Goal: Information Seeking & Learning: Compare options

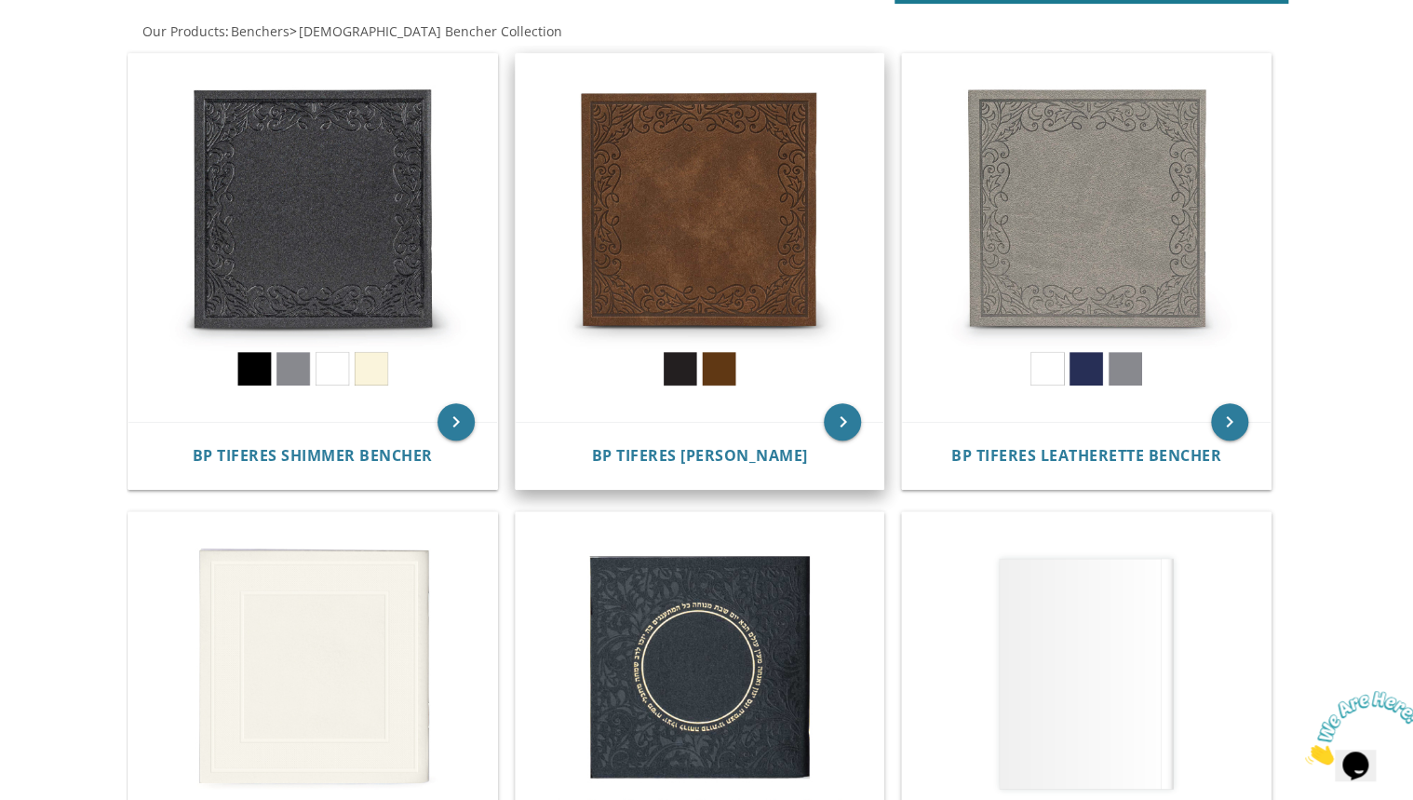
scroll to position [372, 0]
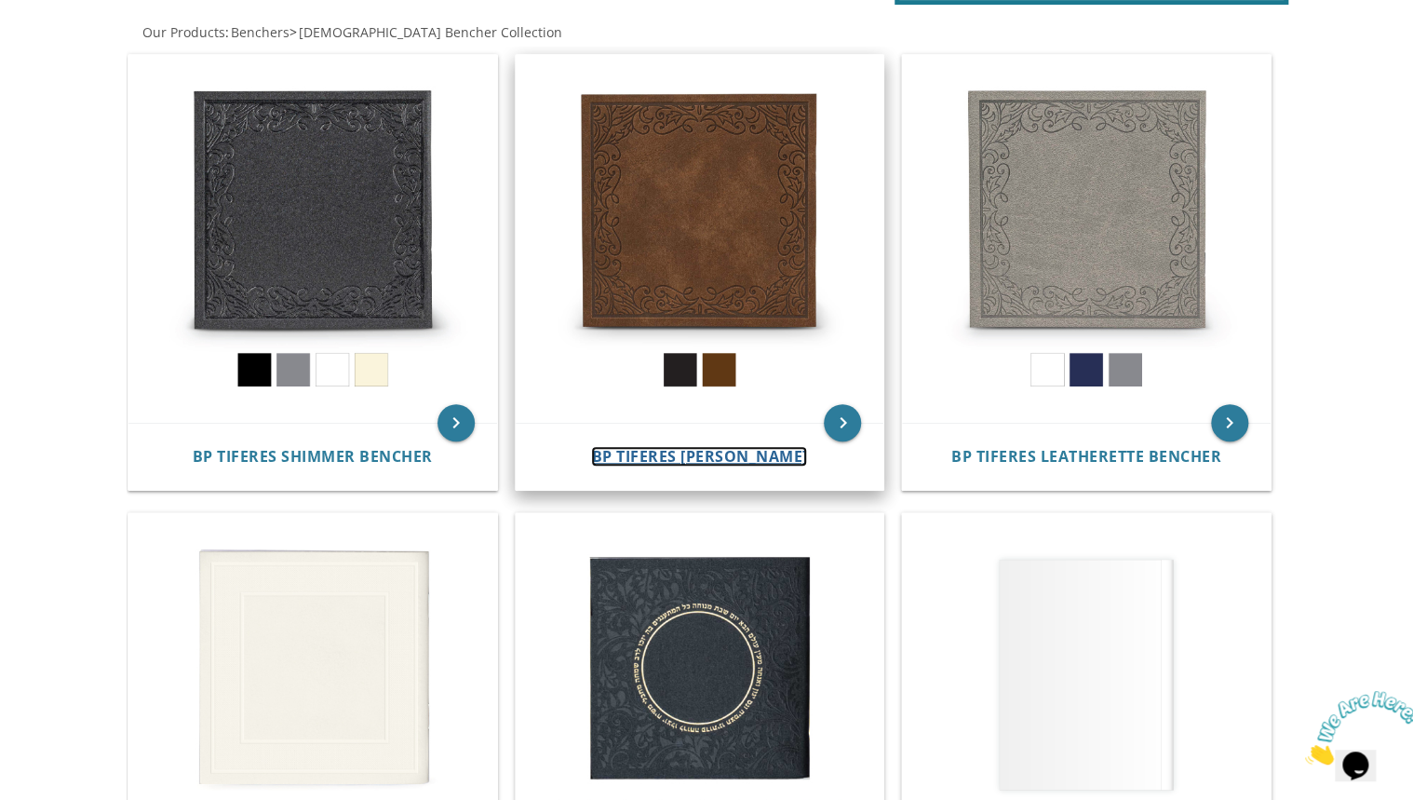
click at [660, 458] on span "BP Tiferes [PERSON_NAME]" at bounding box center [699, 456] width 216 height 20
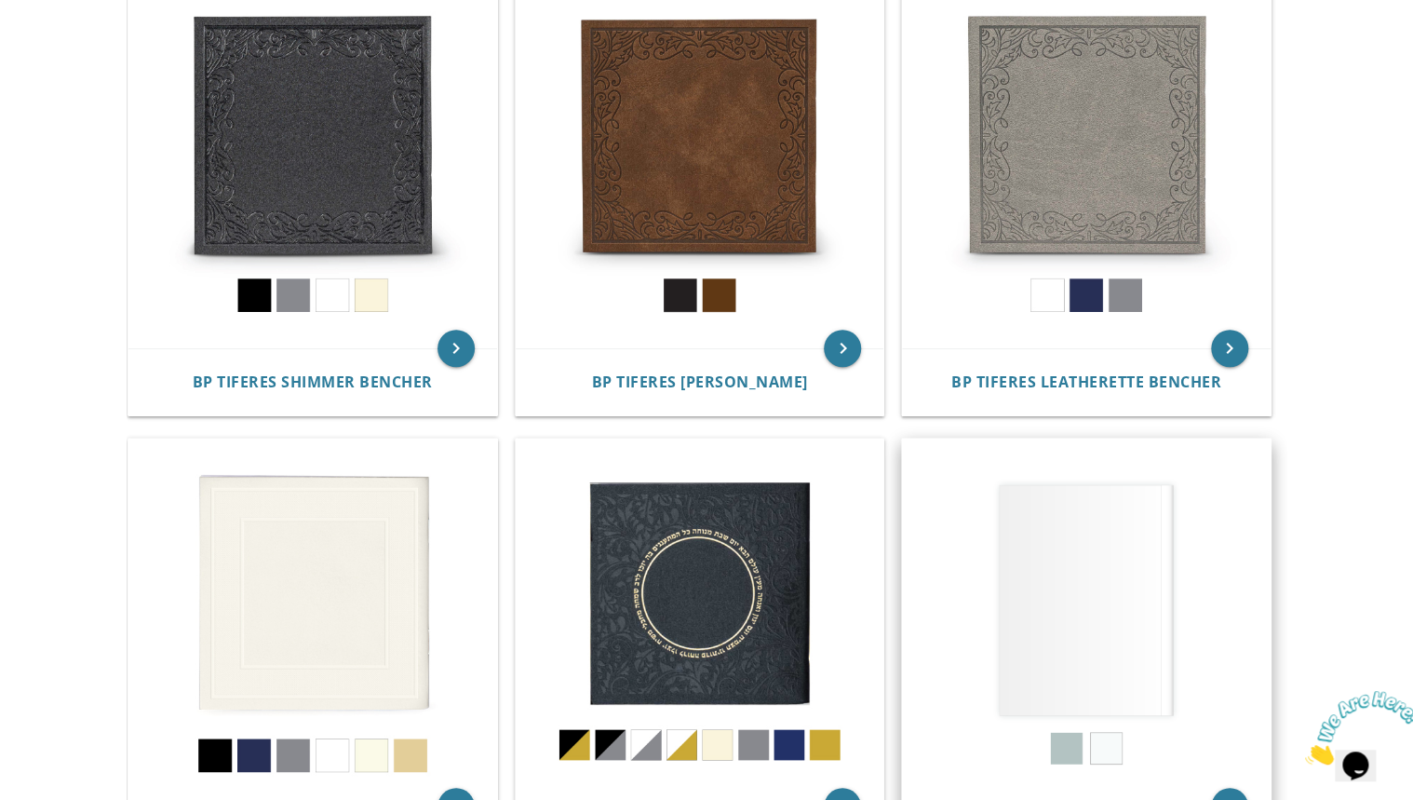
scroll to position [372, 0]
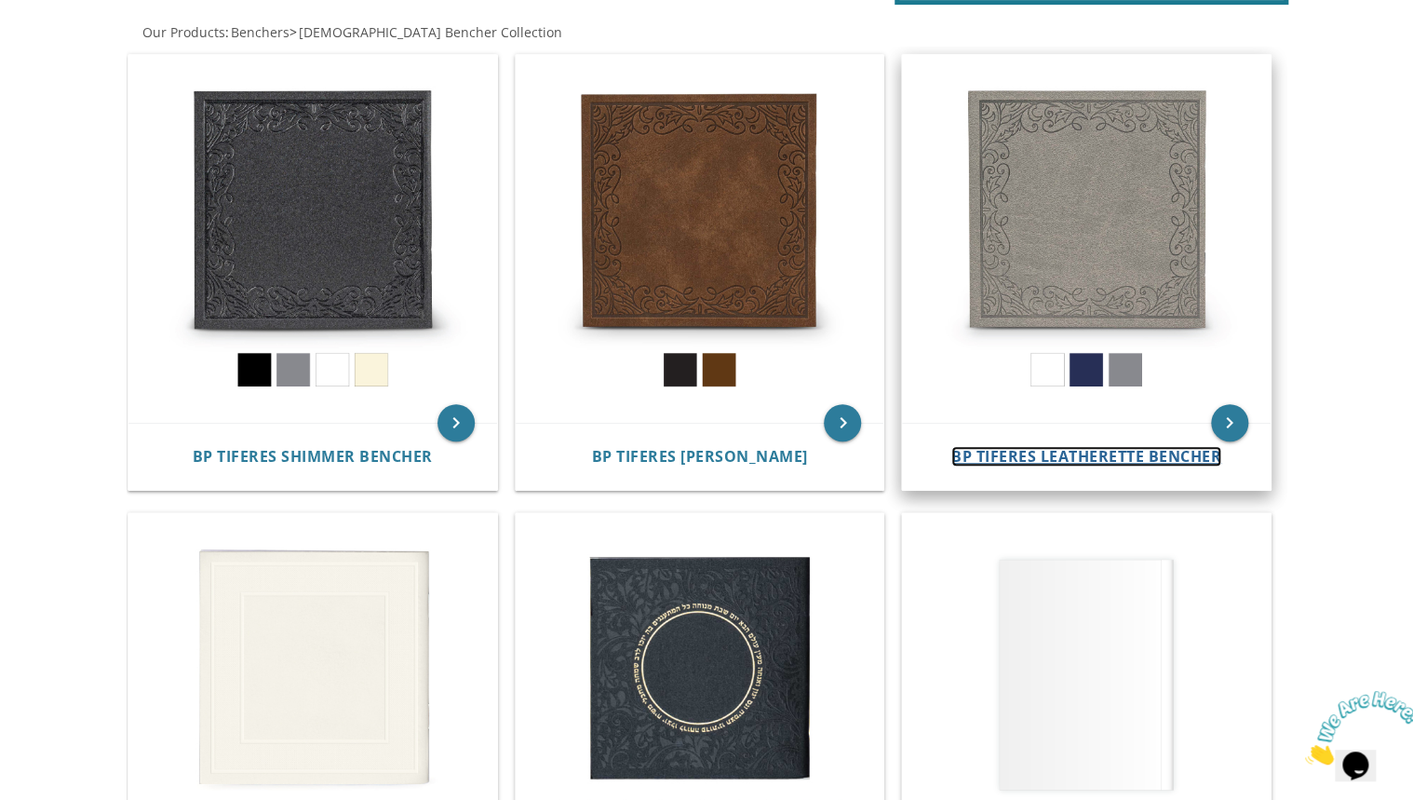
click at [1072, 454] on span "BP Tiferes Leatherette Bencher" at bounding box center [1086, 456] width 270 height 20
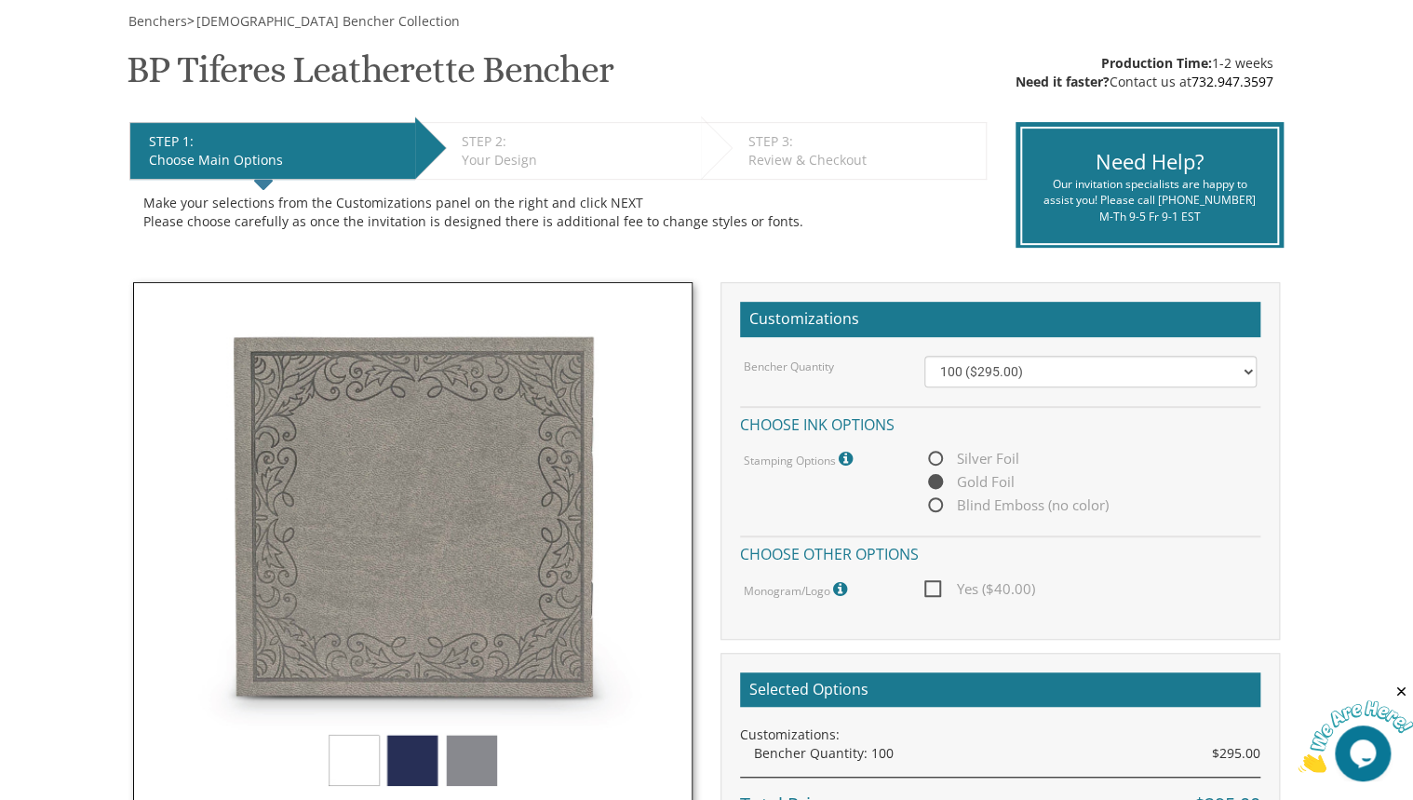
scroll to position [298, 0]
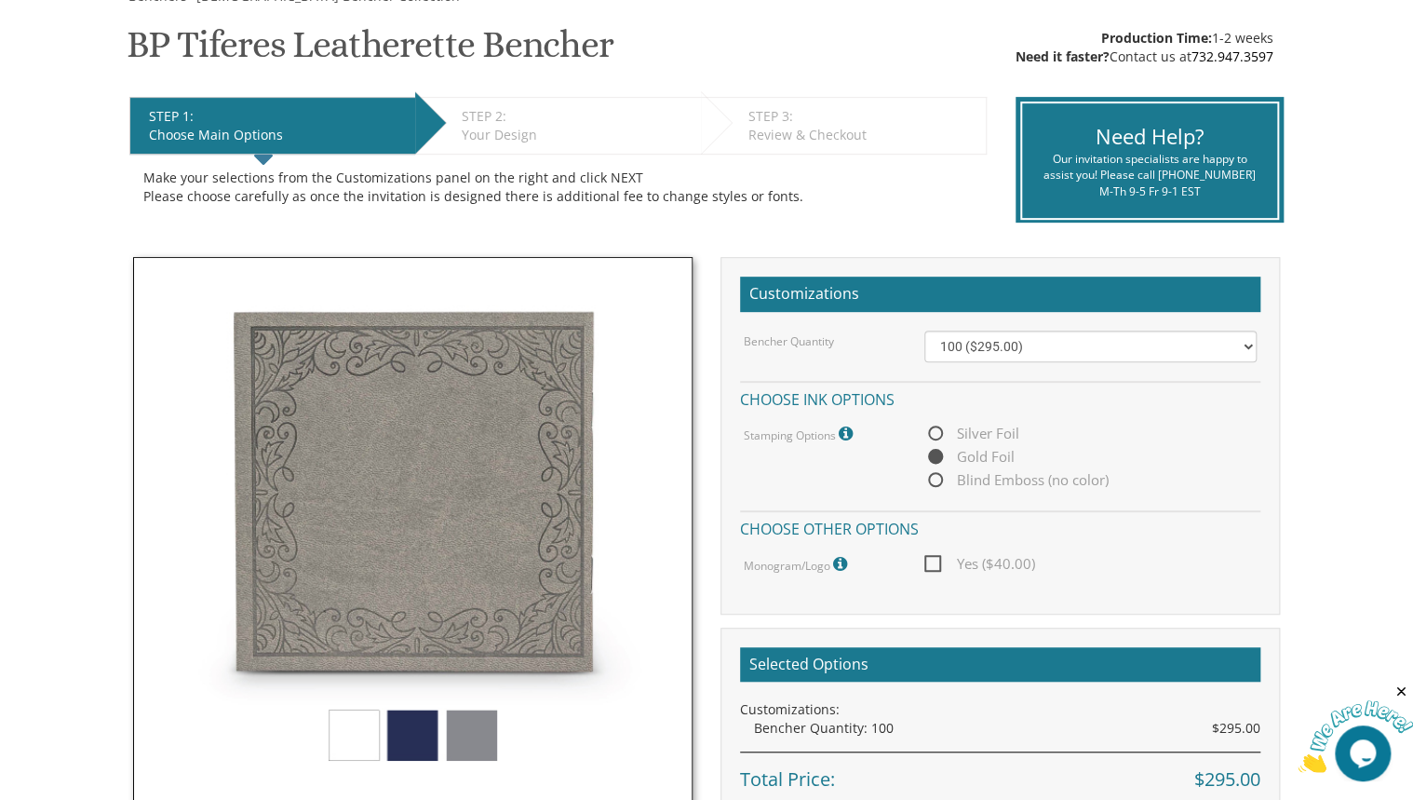
click at [395, 729] on img at bounding box center [413, 537] width 560 height 560
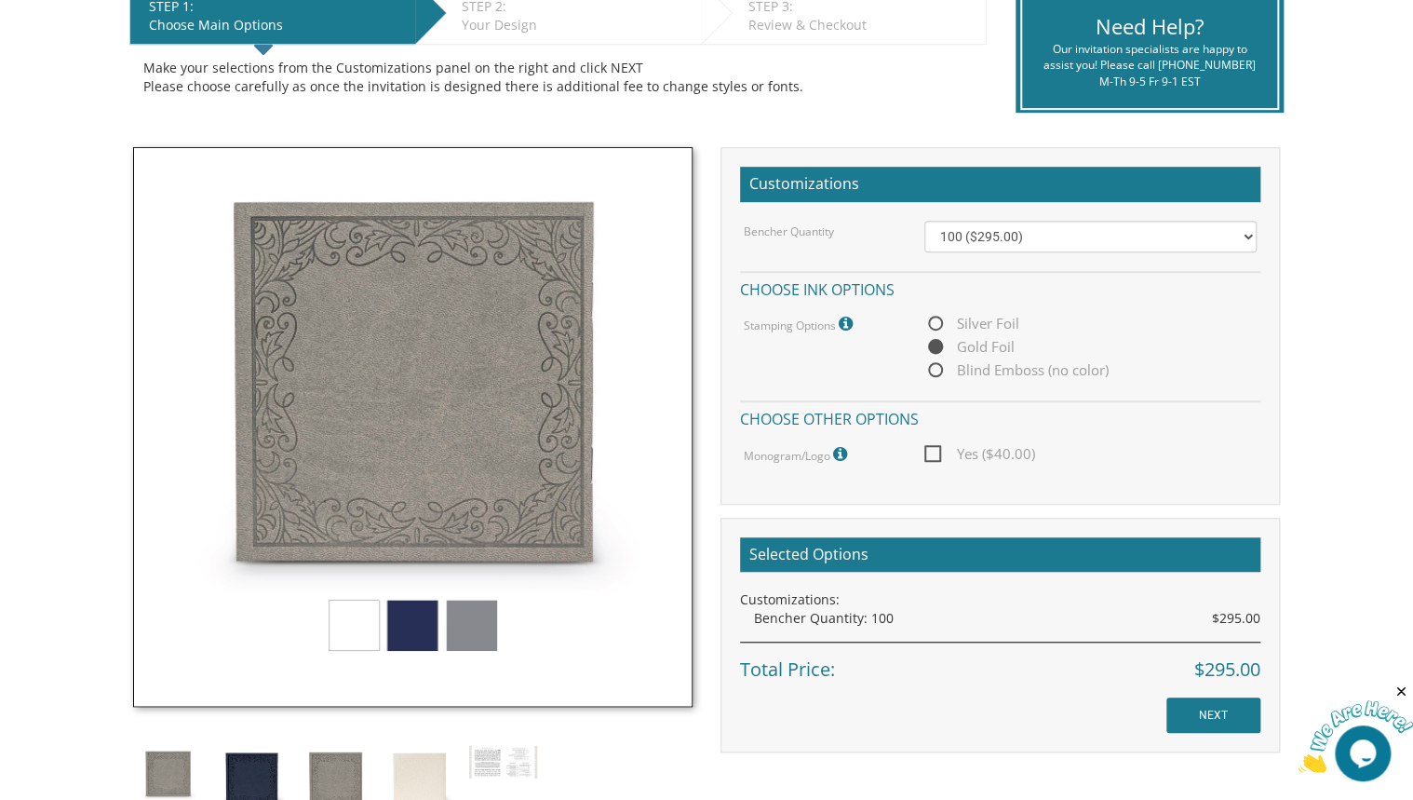
scroll to position [447, 0]
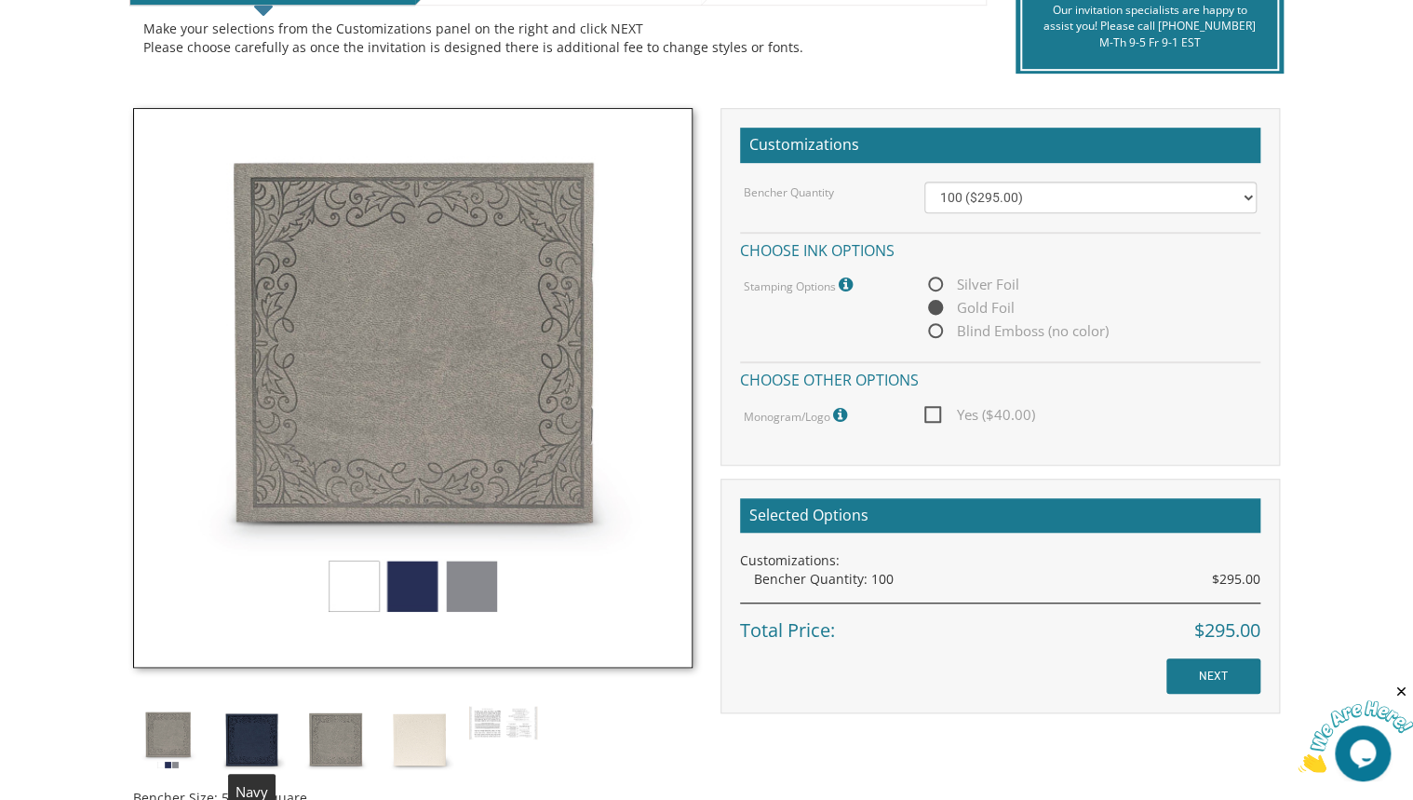
click at [261, 733] on img at bounding box center [252, 740] width 70 height 70
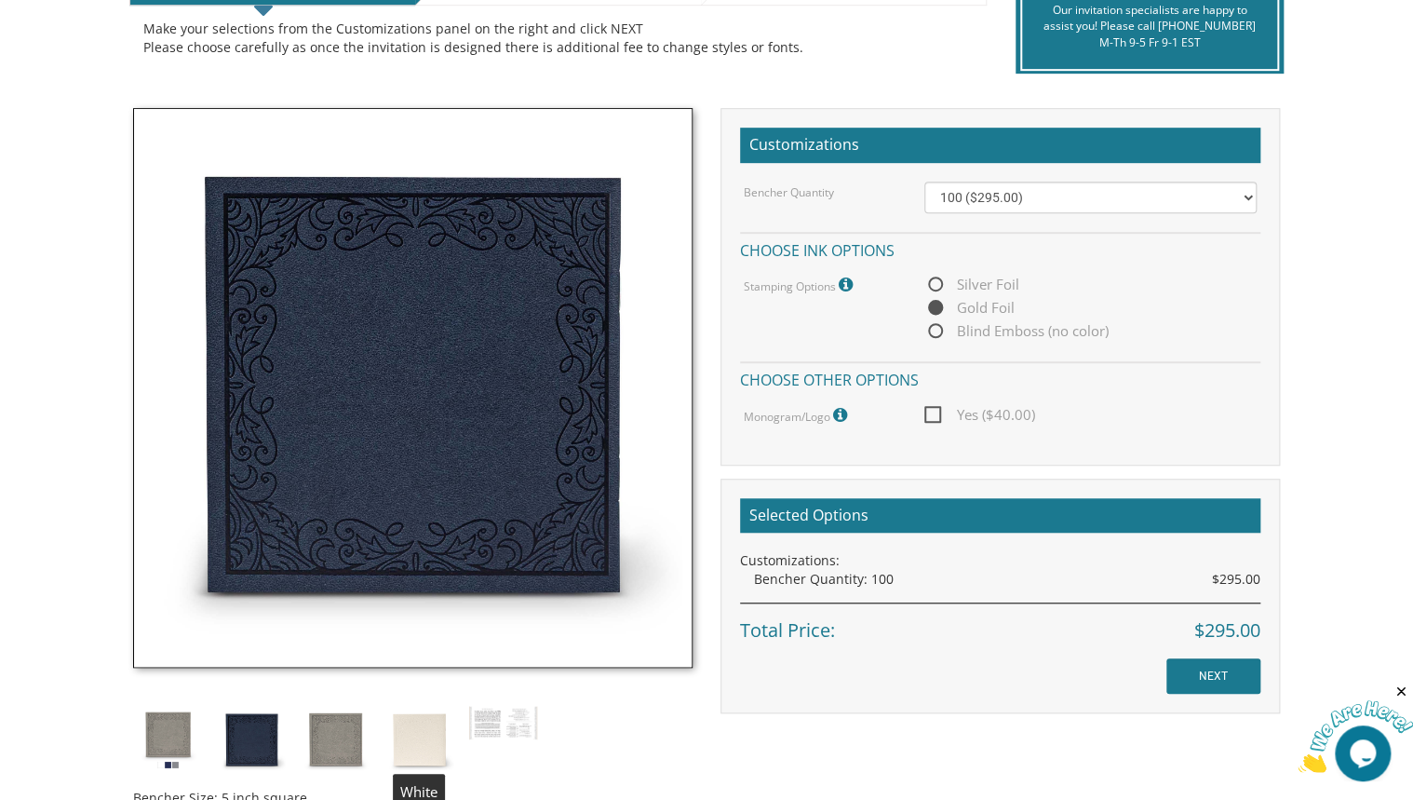
click at [412, 724] on img at bounding box center [419, 740] width 70 height 70
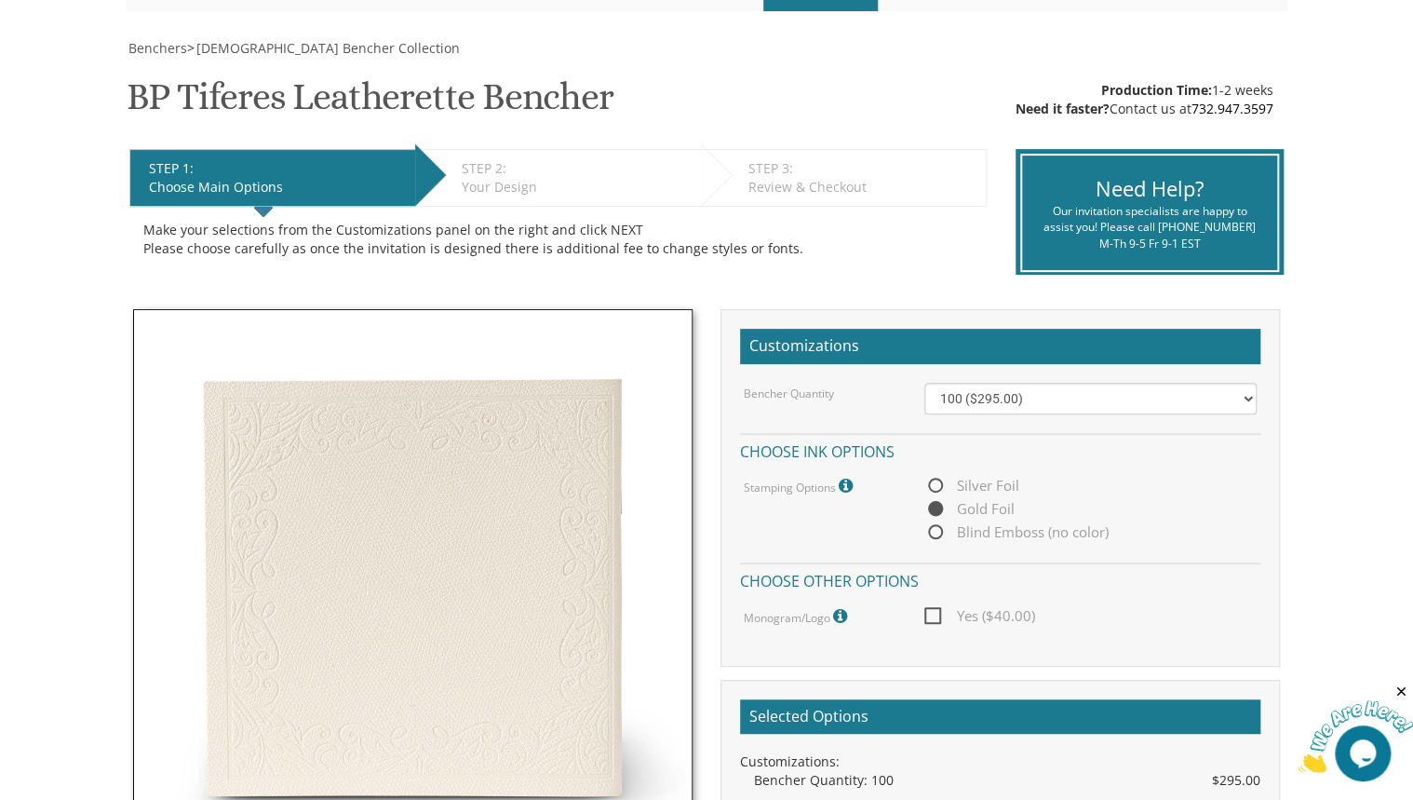
scroll to position [74, 0]
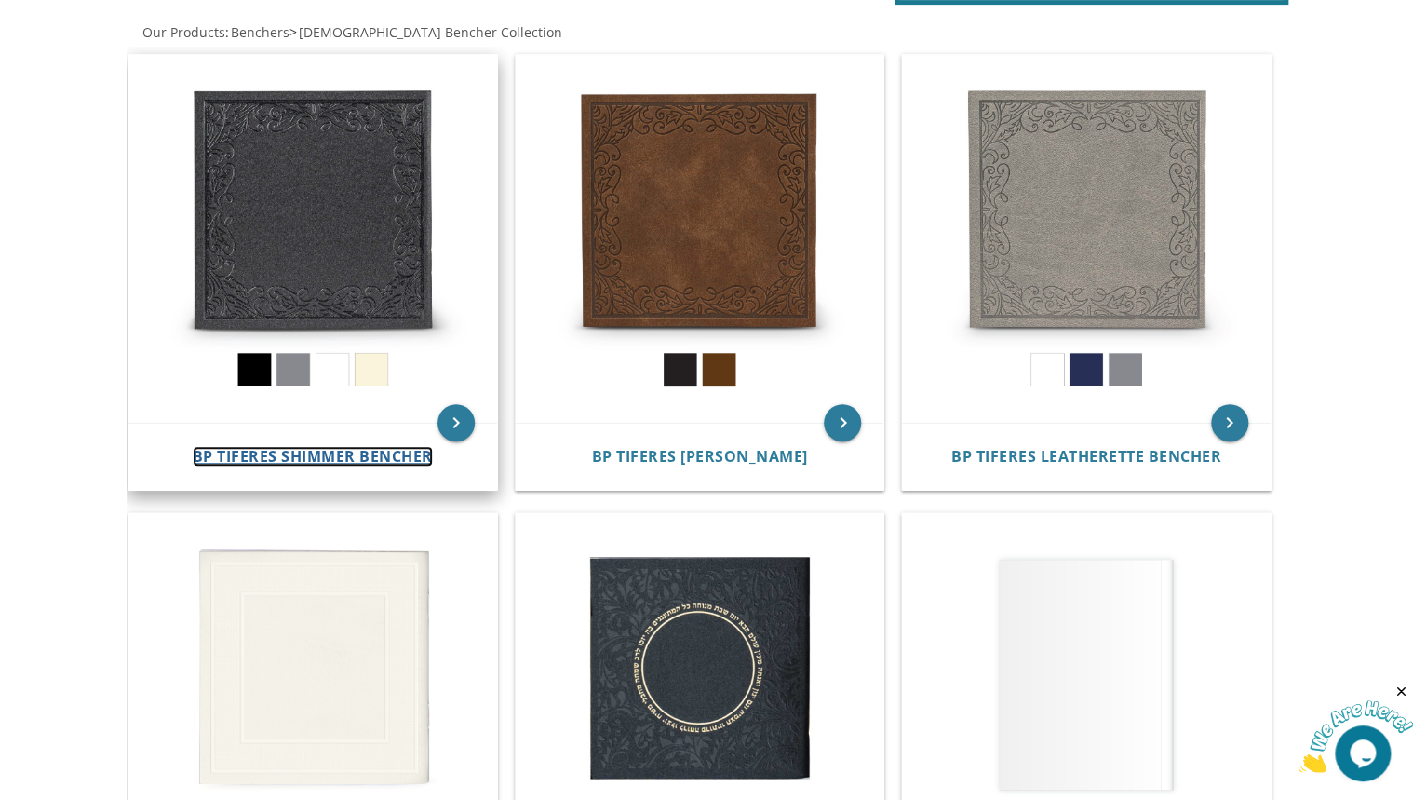
click at [406, 452] on span "BP Tiferes Shimmer Bencher" at bounding box center [313, 456] width 240 height 20
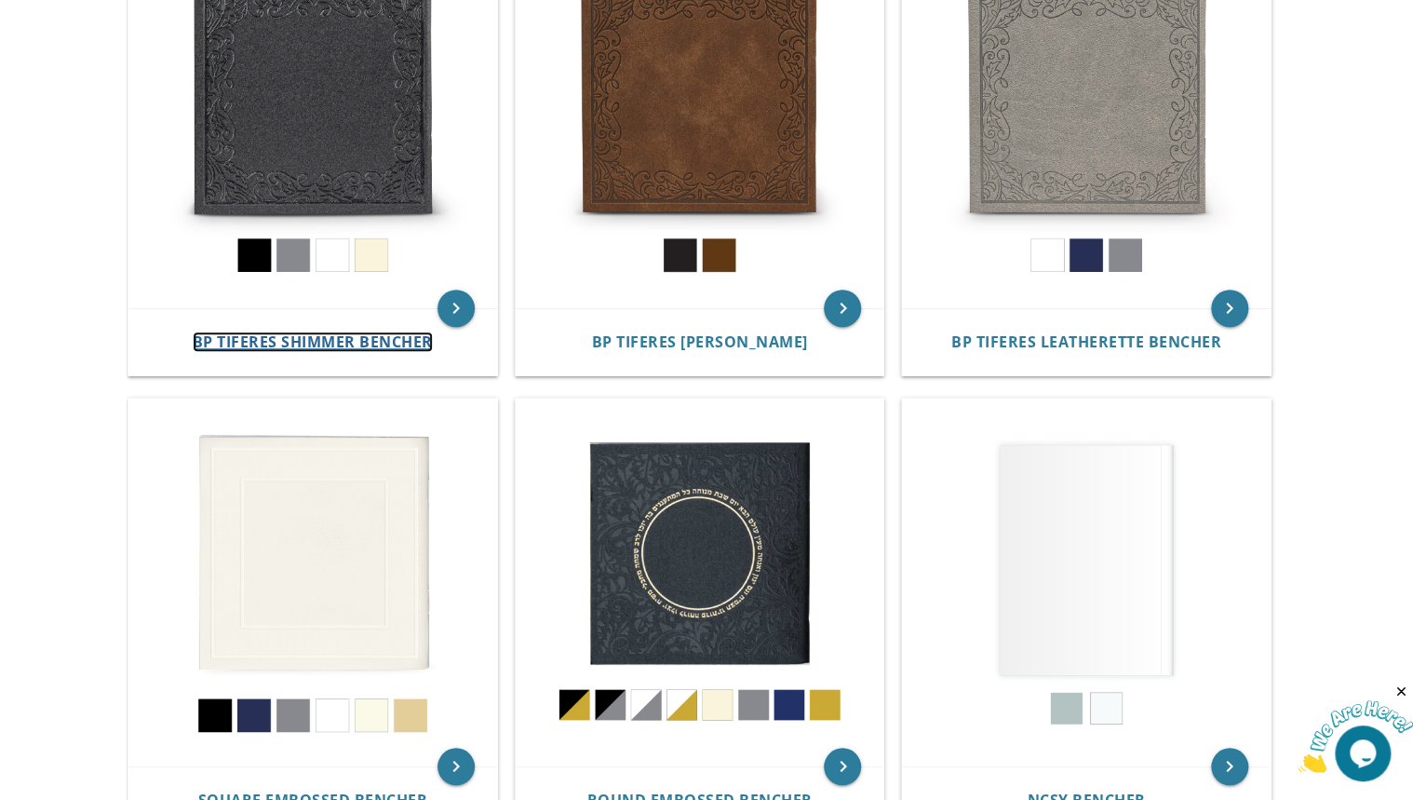
scroll to position [521, 0]
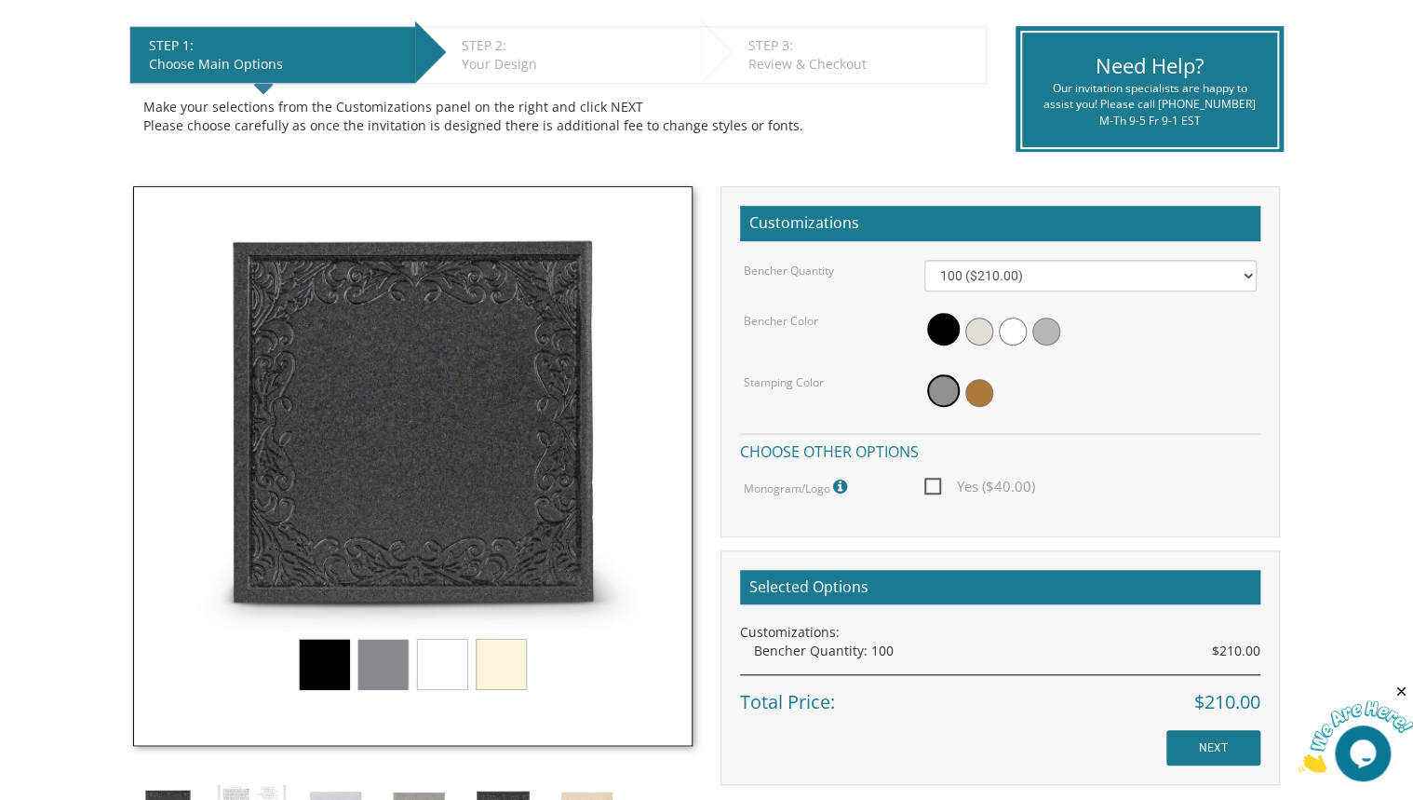
scroll to position [298, 0]
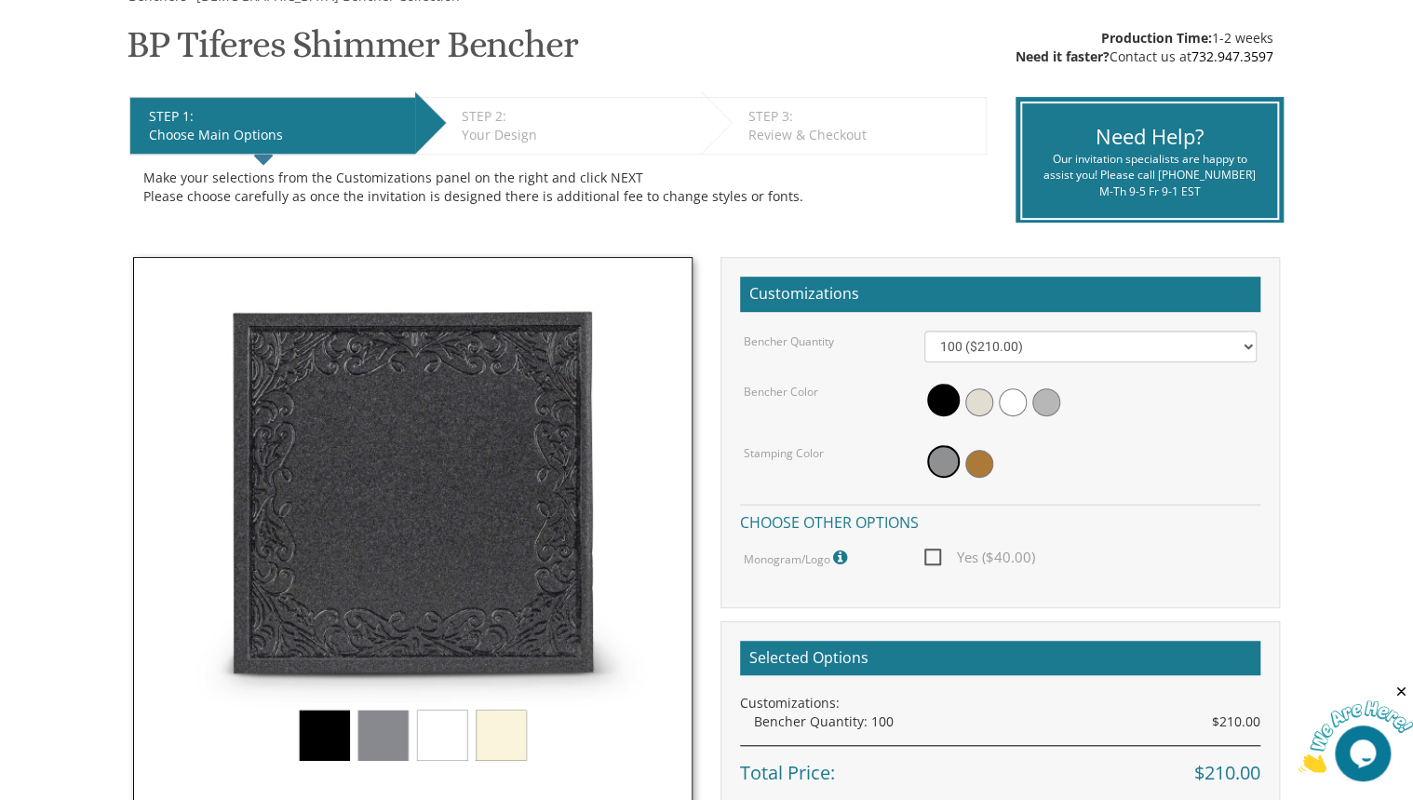
click at [93, 321] on body "My Cart {{shoppingcart.totalQuantityDisplay}} Total: {{shoppingcart.subtotal}} …" at bounding box center [706, 602] width 1413 height 1800
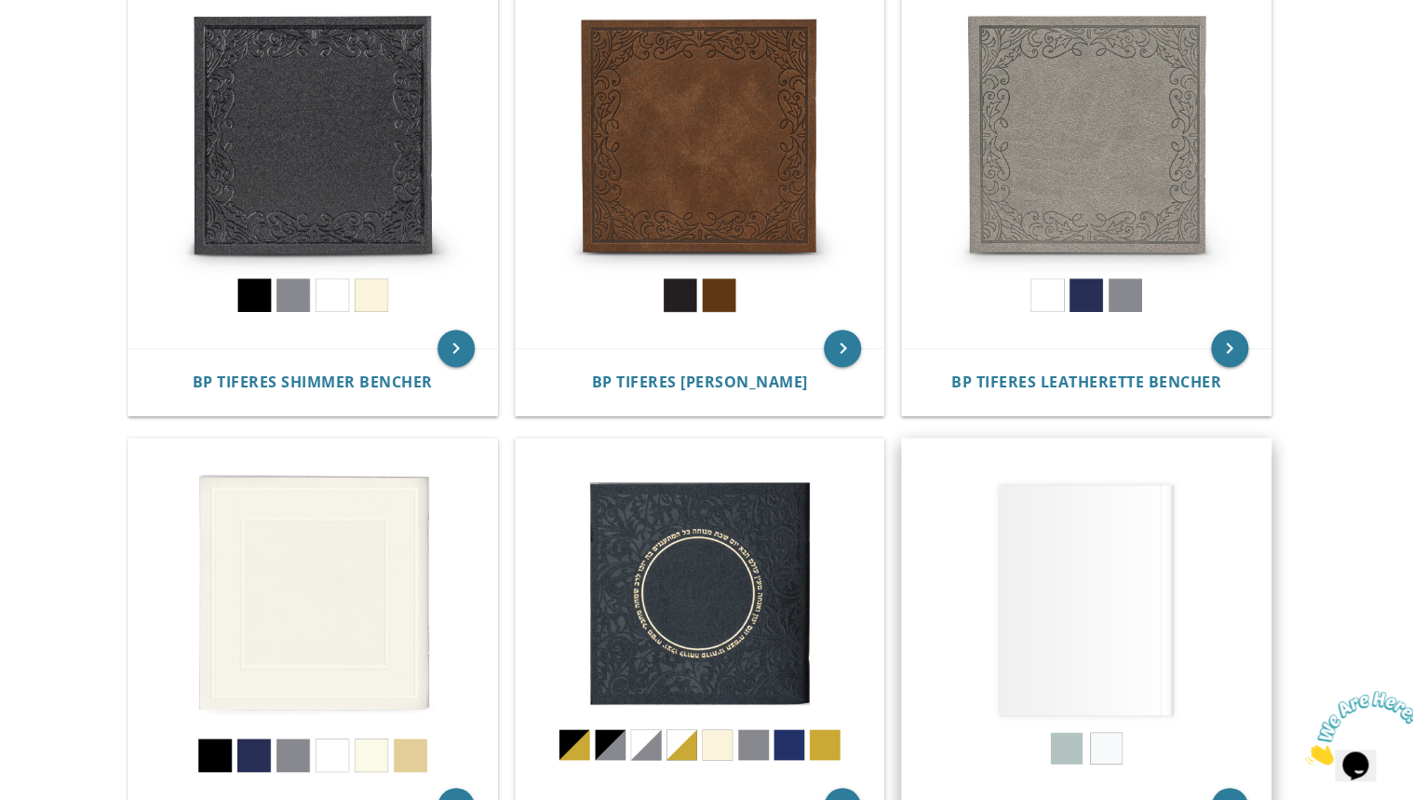
scroll to position [447, 0]
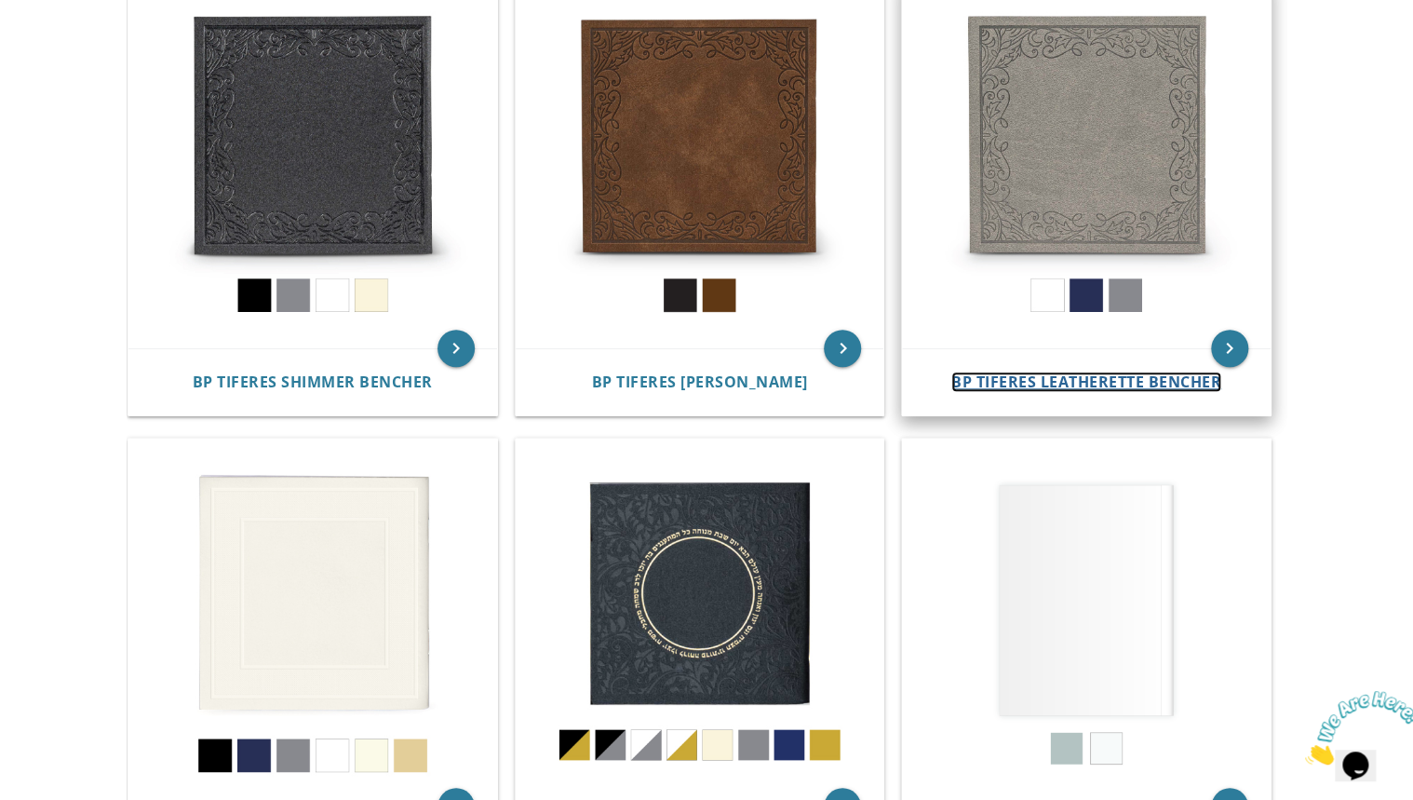
click at [1099, 376] on span "BP Tiferes Leatherette Bencher" at bounding box center [1086, 381] width 270 height 20
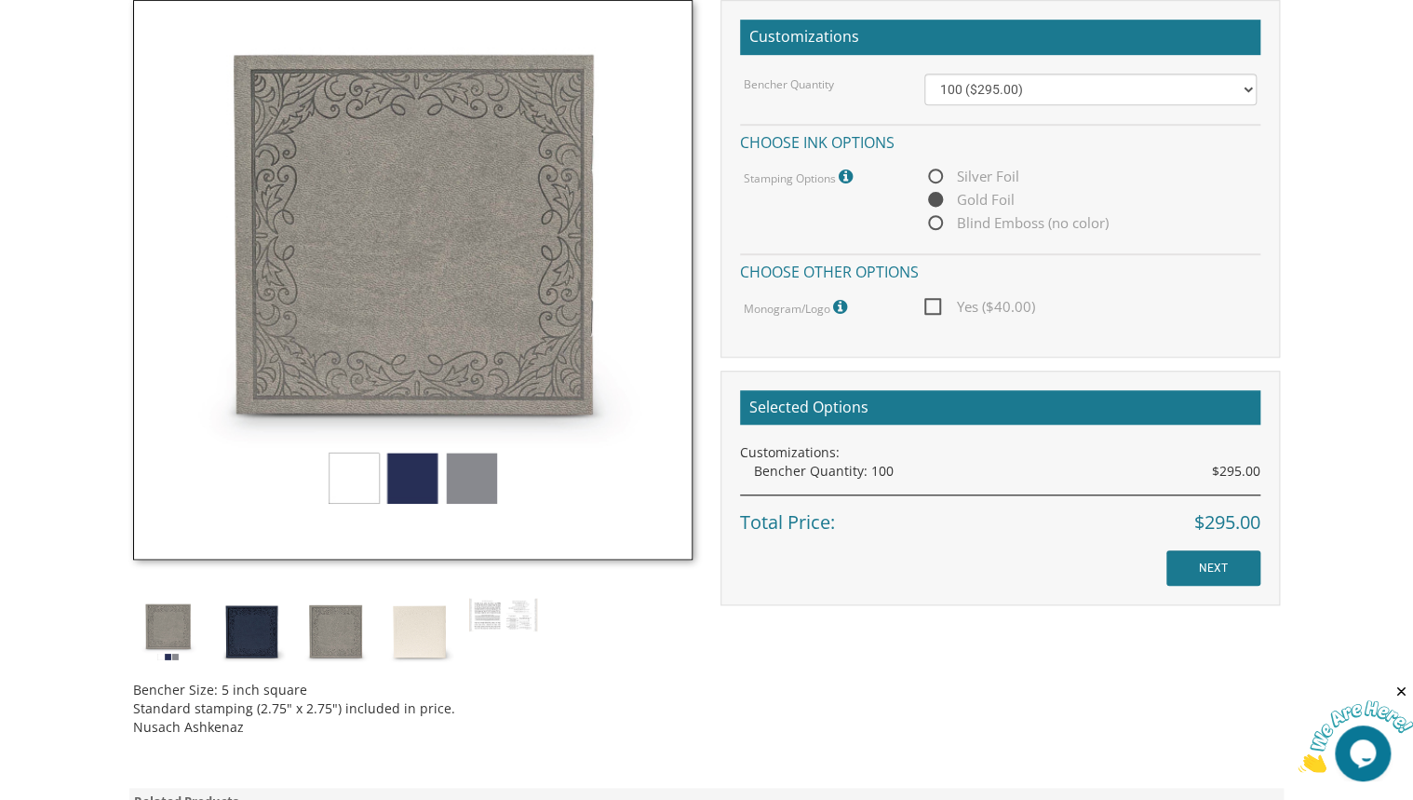
scroll to position [596, 0]
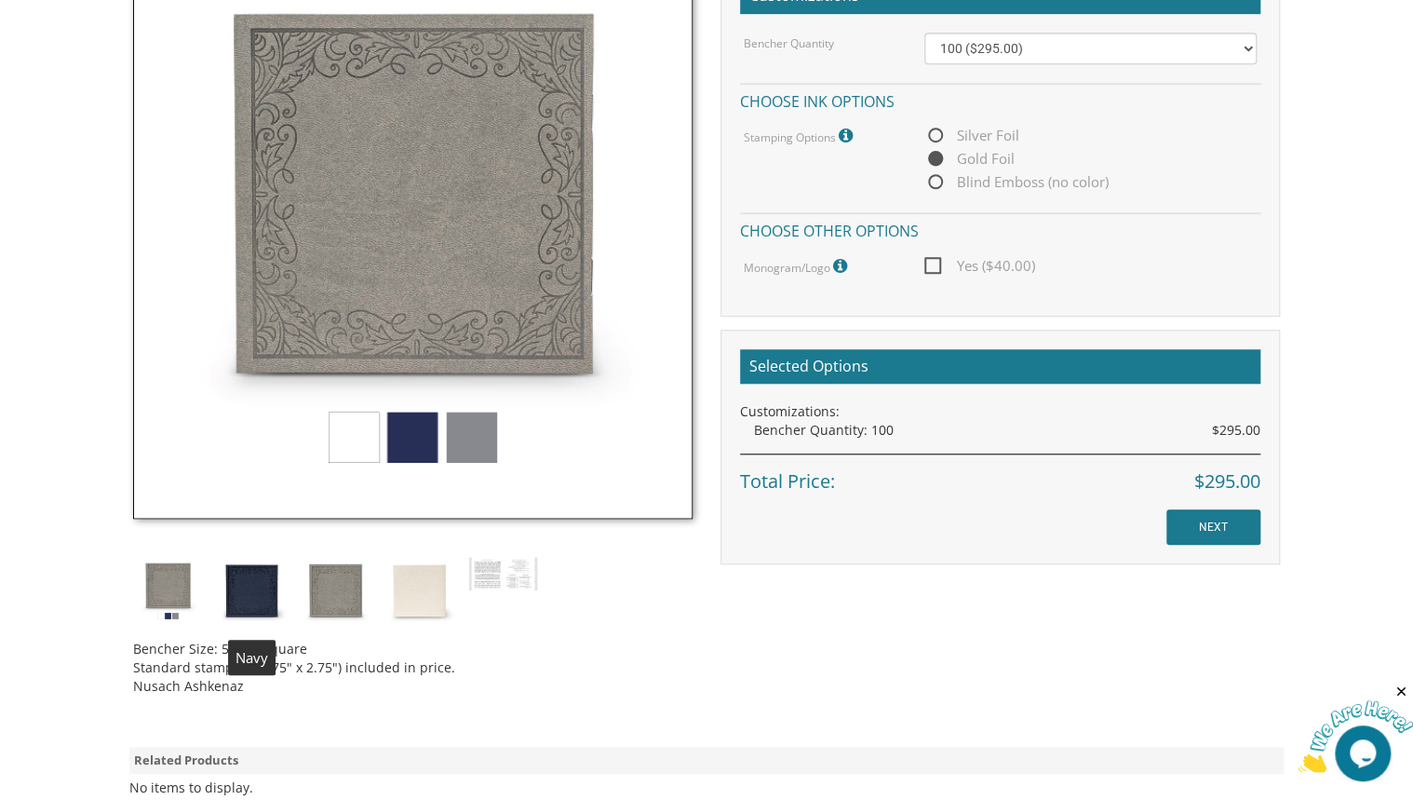
click at [268, 590] on img at bounding box center [252, 591] width 70 height 70
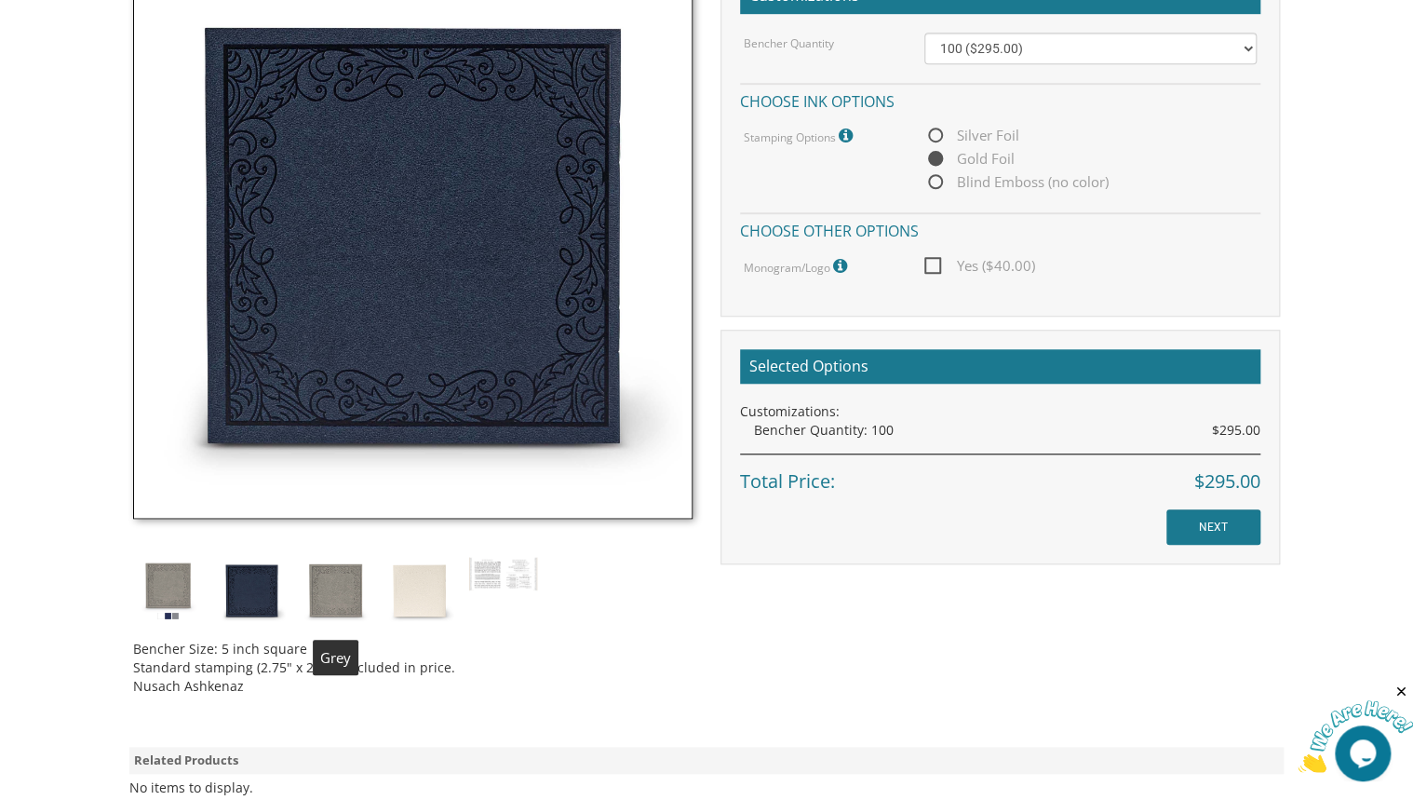
click at [334, 592] on img at bounding box center [336, 591] width 70 height 70
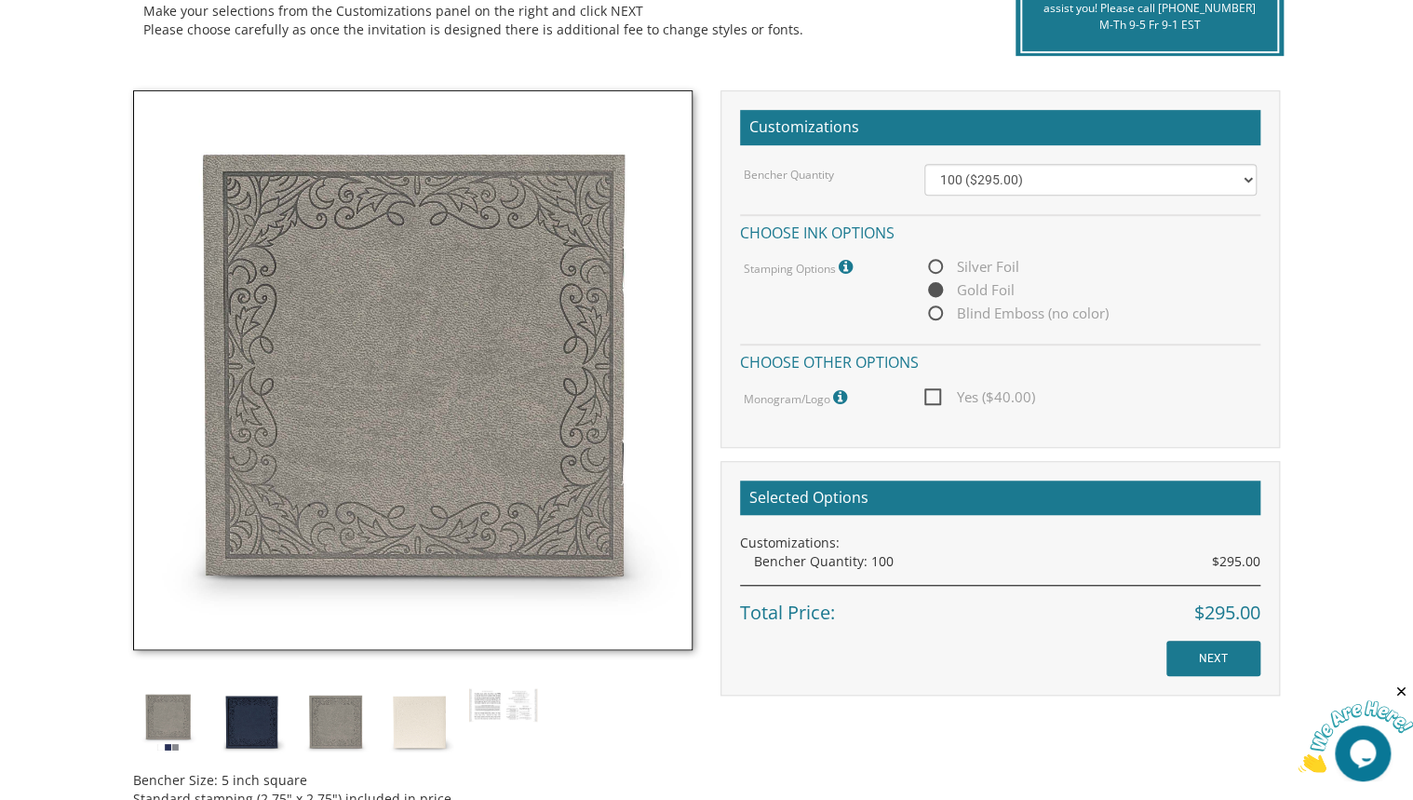
scroll to position [447, 0]
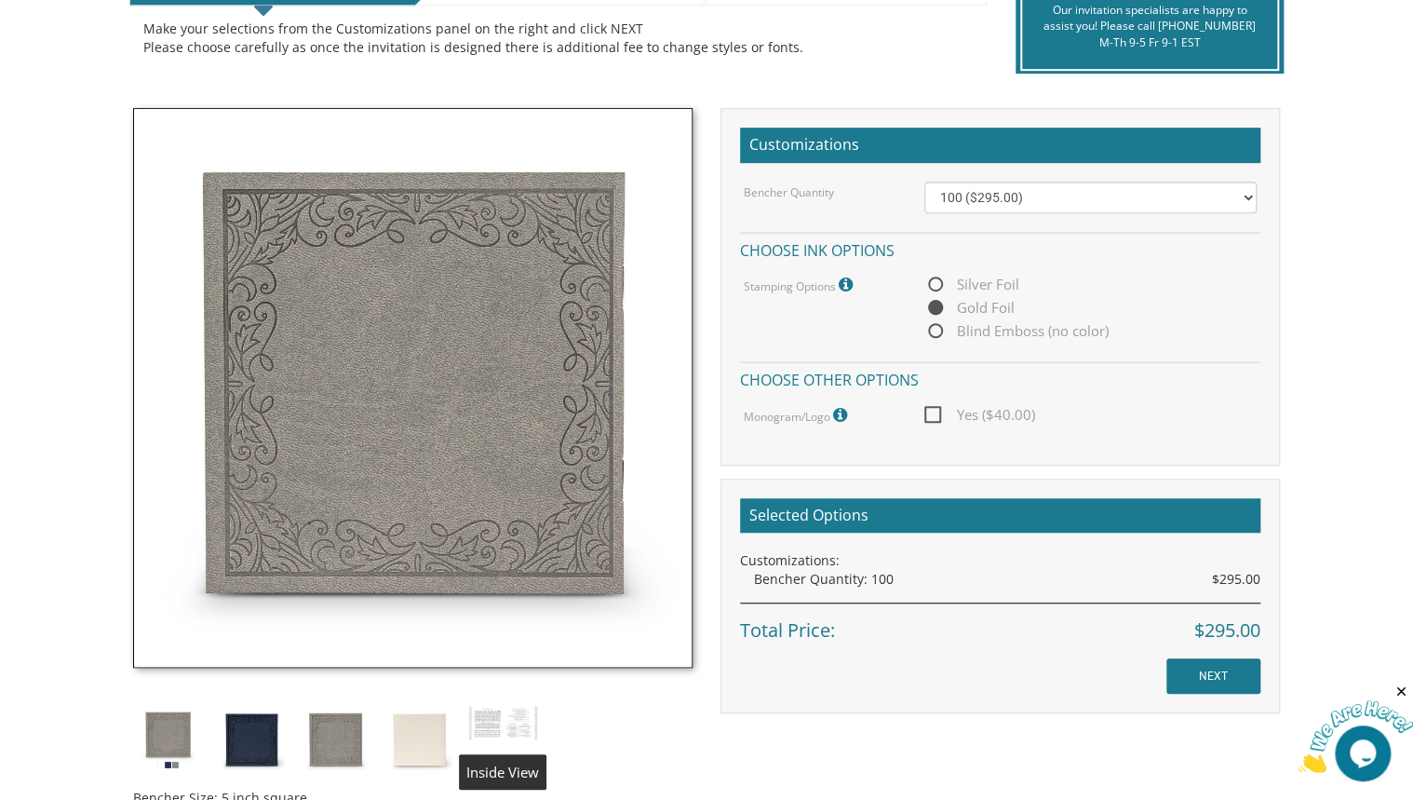
click at [499, 713] on img at bounding box center [503, 722] width 70 height 35
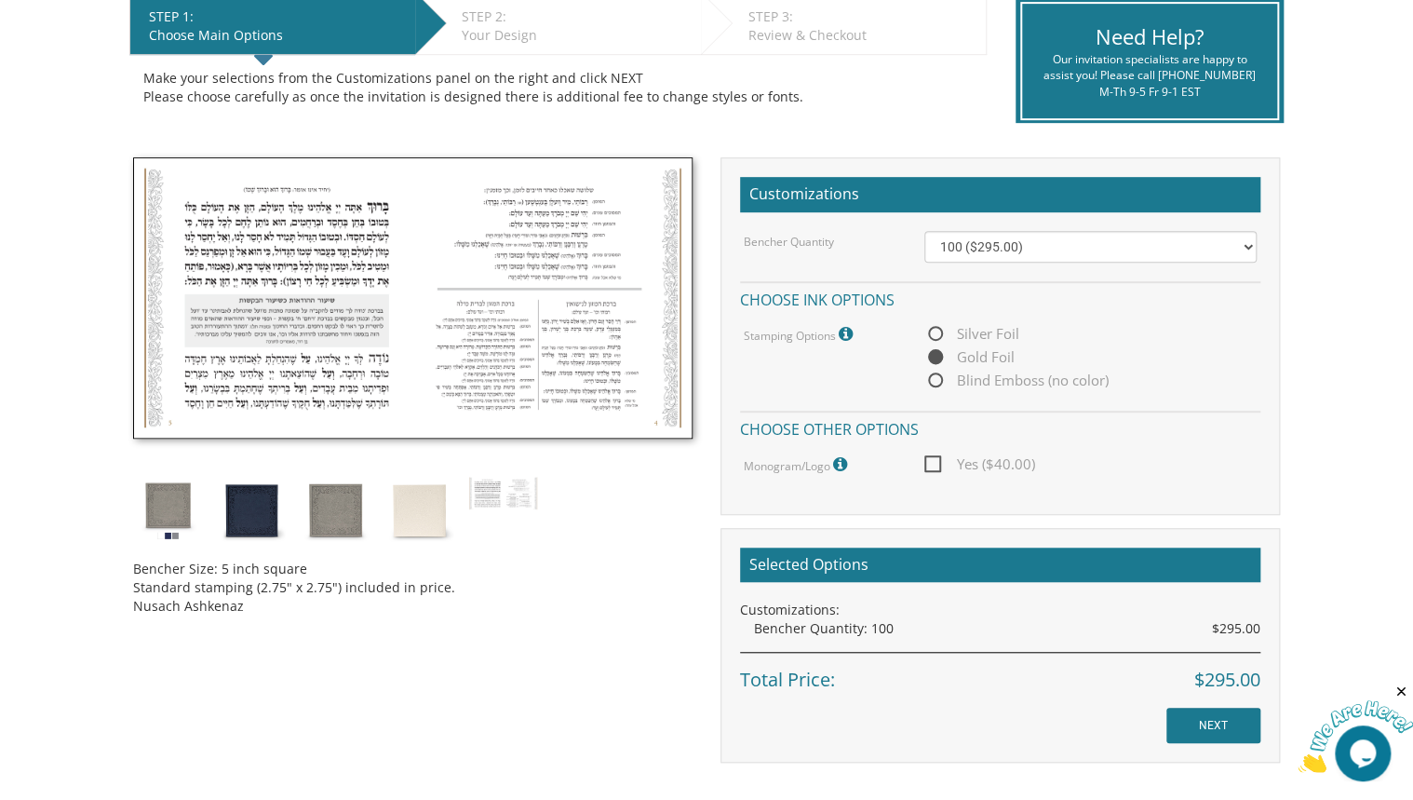
scroll to position [372, 0]
